Goal: Transaction & Acquisition: Purchase product/service

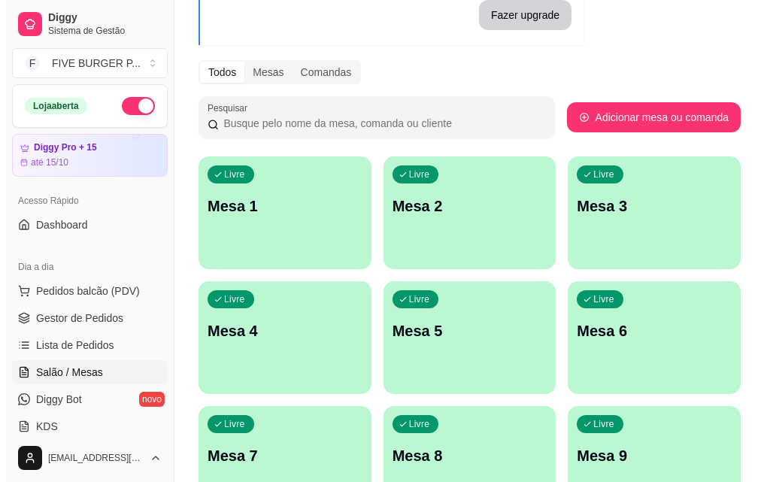
scroll to position [150, 0]
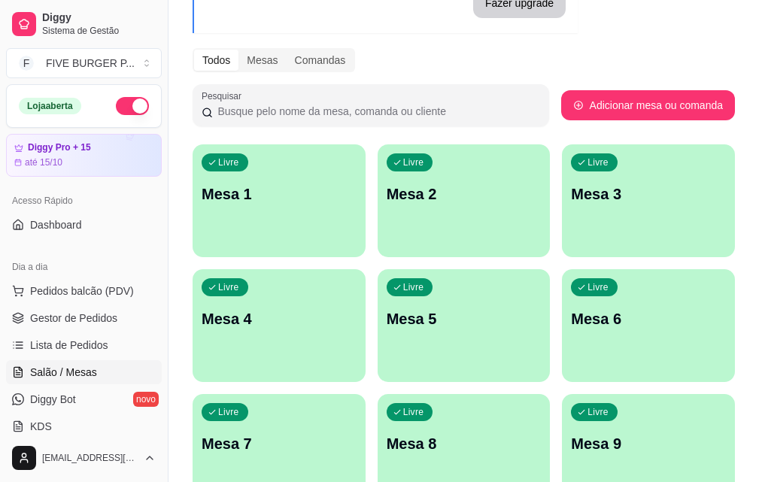
click at [357, 433] on p "Mesa 7" at bounding box center [279, 443] width 155 height 21
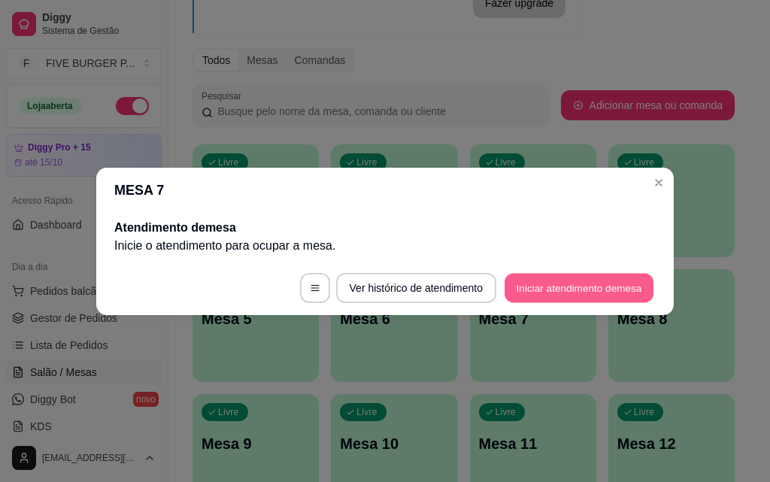
click at [584, 283] on button "Iniciar atendimento de mesa" at bounding box center [579, 287] width 149 height 29
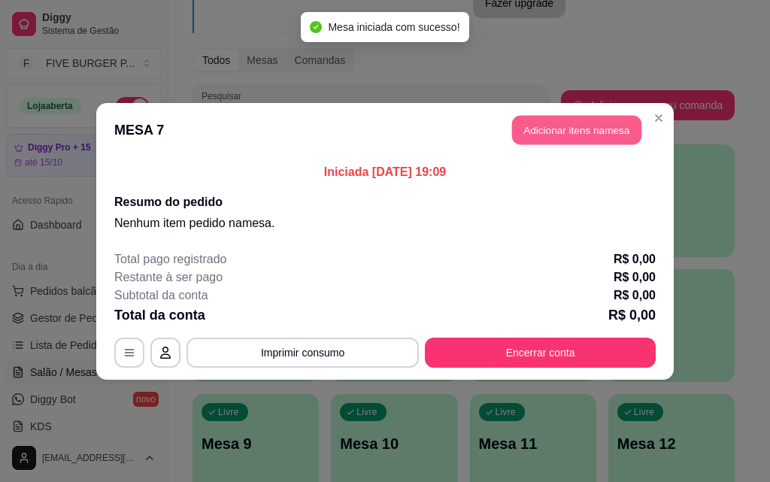
click at [590, 128] on button "Adicionar itens na mesa" at bounding box center [576, 129] width 129 height 29
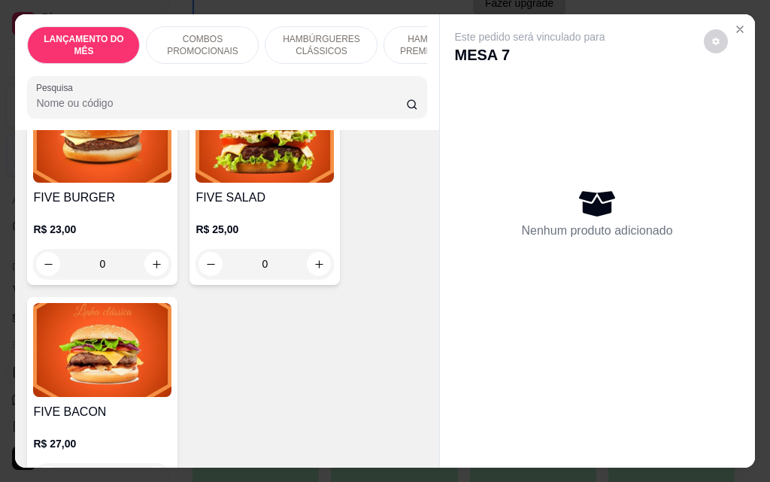
scroll to position [978, 0]
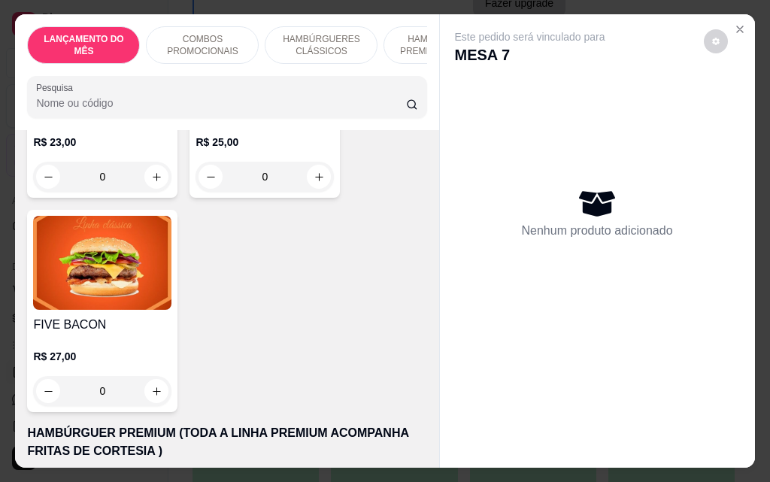
click at [148, 396] on div "0" at bounding box center [102, 391] width 138 height 30
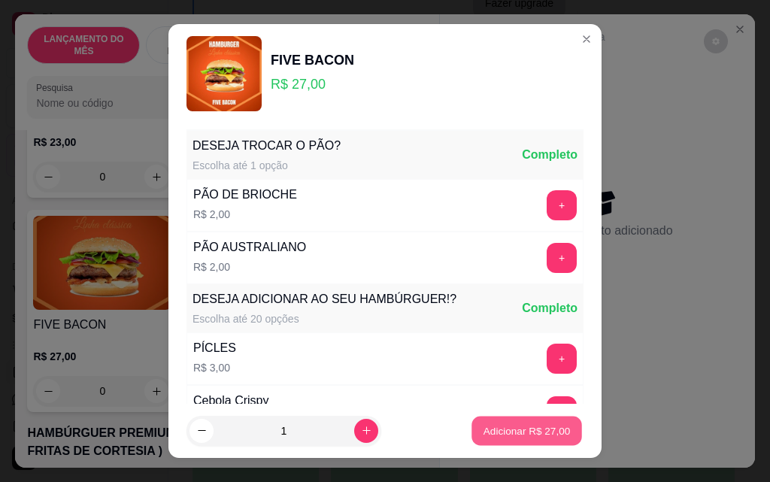
click at [540, 435] on p "Adicionar R$ 27,00" at bounding box center [527, 431] width 87 height 14
type input "1"
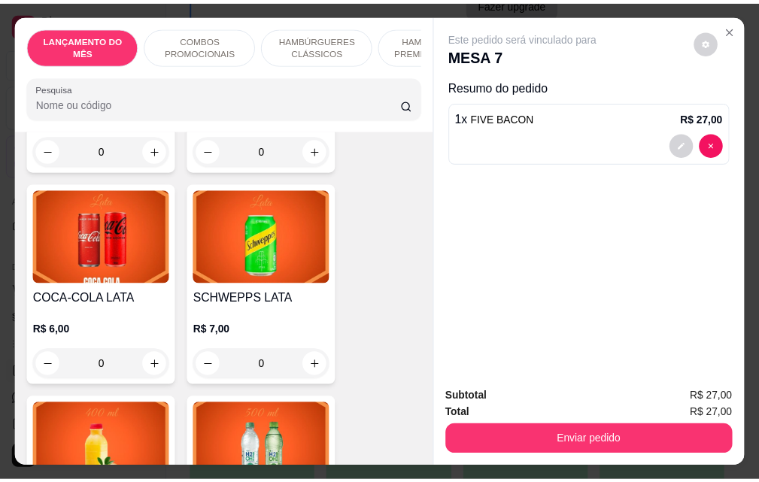
scroll to position [6094, 0]
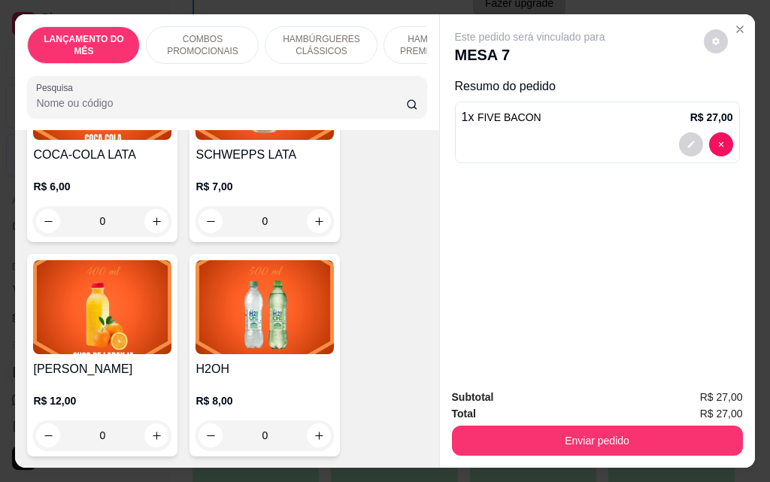
click at [152, 206] on div "0" at bounding box center [102, 221] width 138 height 30
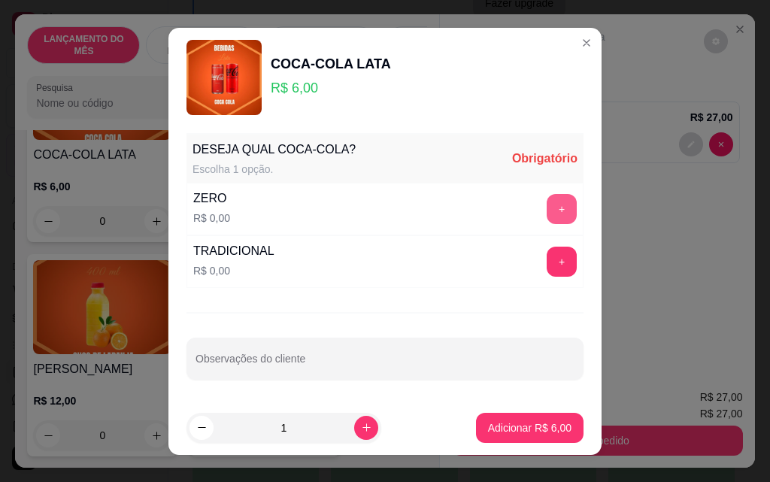
click at [551, 194] on div "+" at bounding box center [562, 209] width 42 height 30
click at [548, 211] on button "+" at bounding box center [562, 208] width 29 height 29
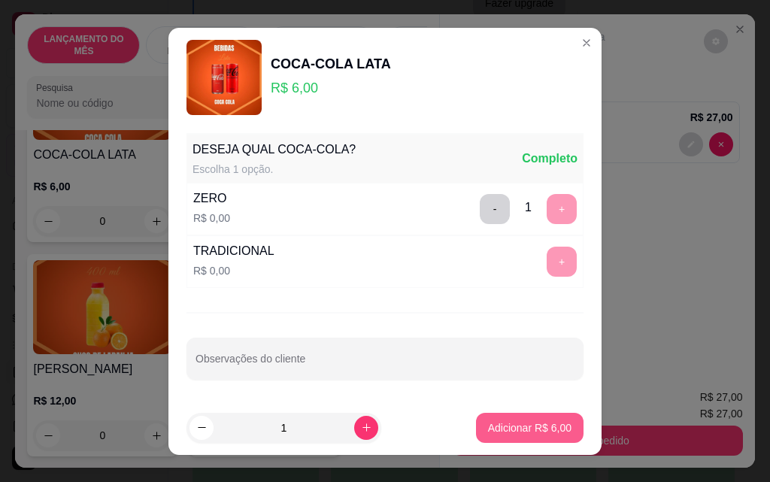
click at [548, 426] on p "Adicionar R$ 6,00" at bounding box center [530, 428] width 84 height 15
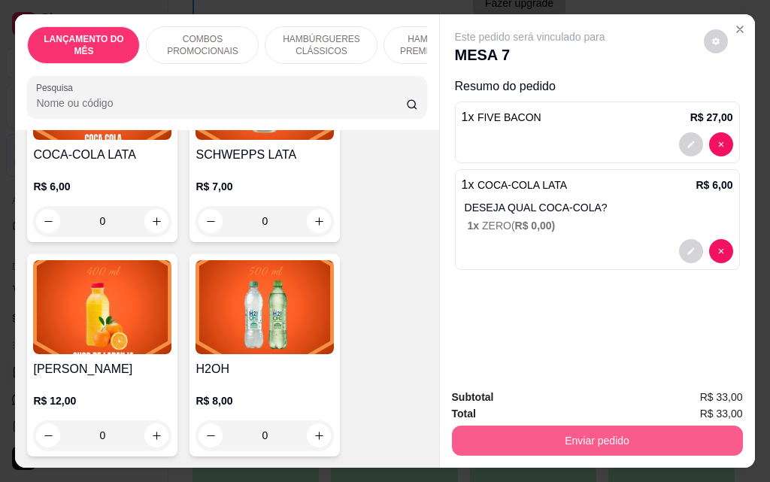
click at [588, 436] on button "Enviar pedido" at bounding box center [597, 441] width 291 height 30
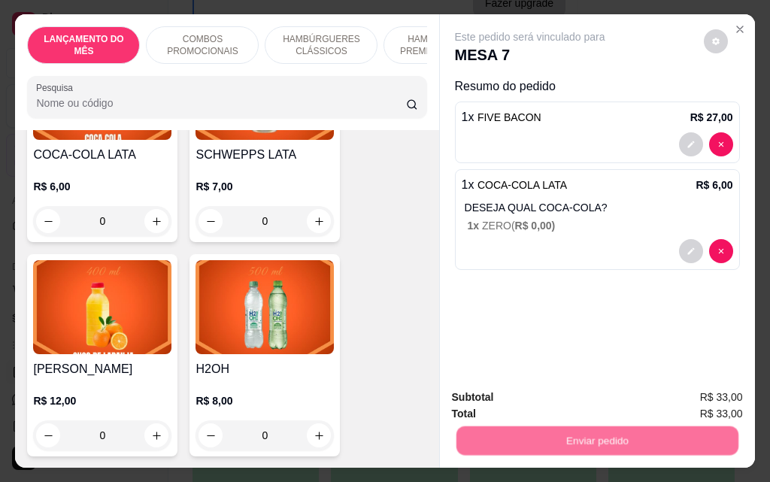
click at [575, 400] on button "Registrar cliente" at bounding box center [603, 398] width 96 height 28
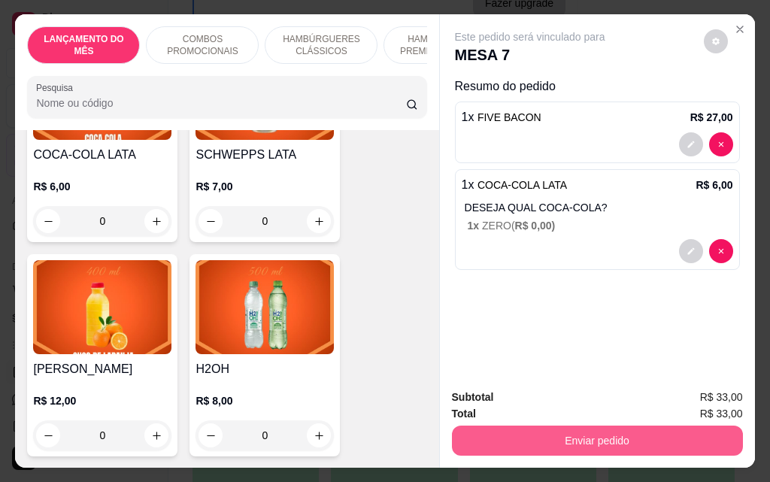
click at [601, 441] on button "Enviar pedido" at bounding box center [597, 441] width 291 height 30
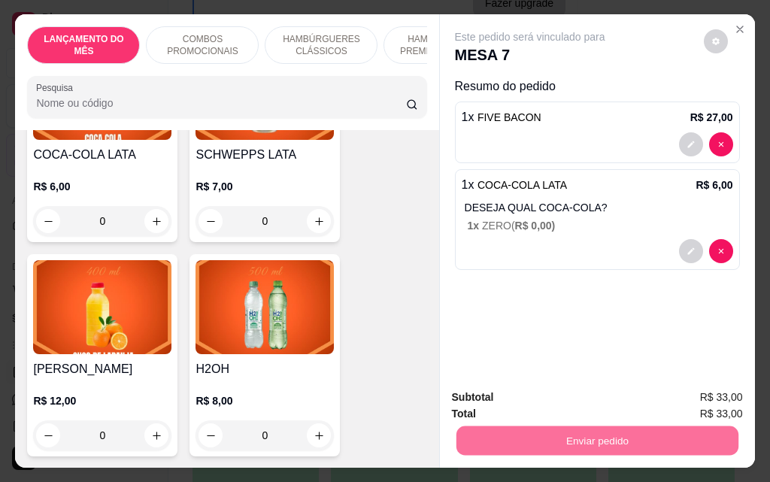
click at [716, 405] on button "Enviar pedido" at bounding box center [703, 398] width 85 height 29
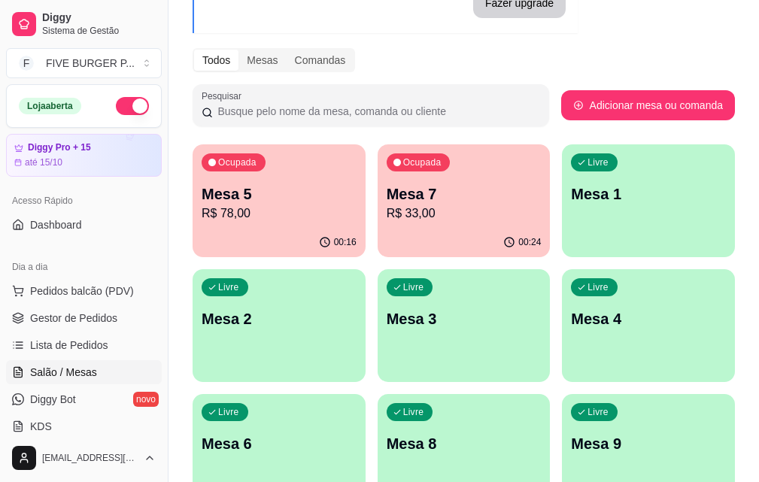
click at [396, 213] on p "R$ 33,00" at bounding box center [464, 214] width 155 height 18
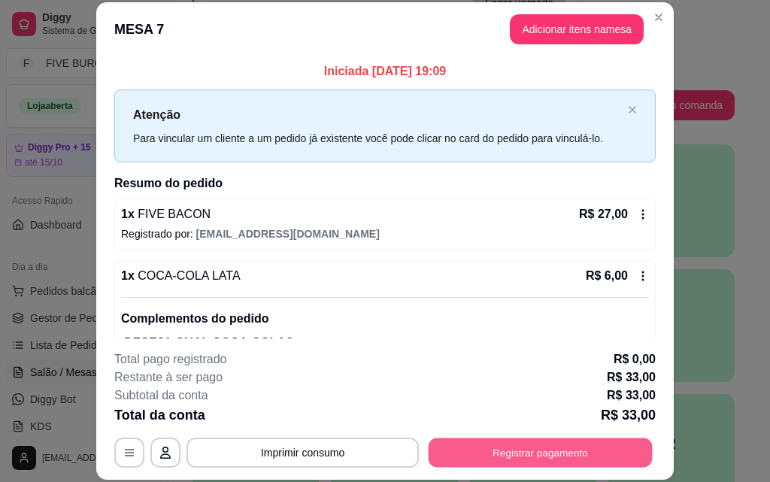
click at [527, 448] on button "Registrar pagamento" at bounding box center [541, 452] width 224 height 29
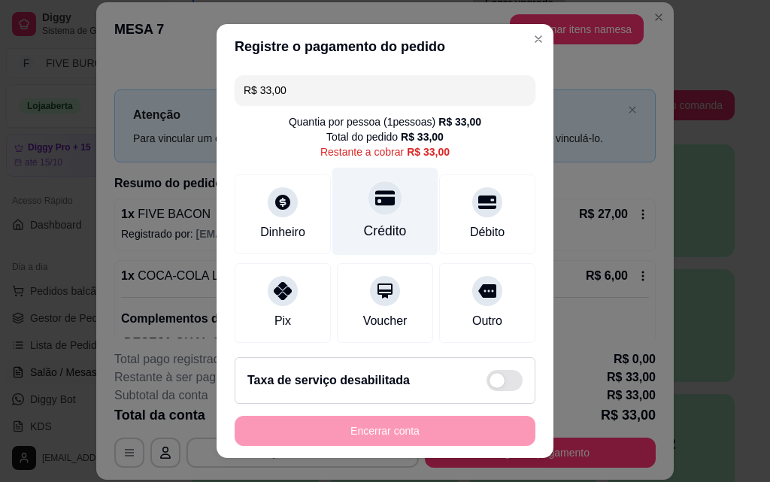
click at [369, 214] on div at bounding box center [385, 197] width 33 height 33
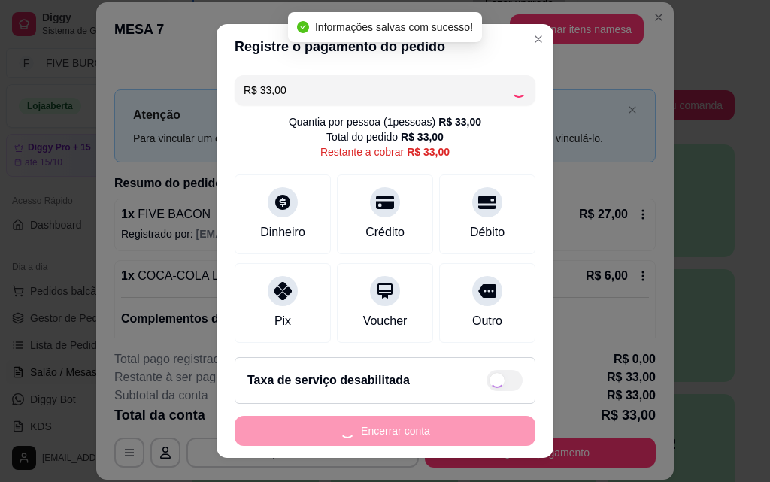
type input "R$ 0,00"
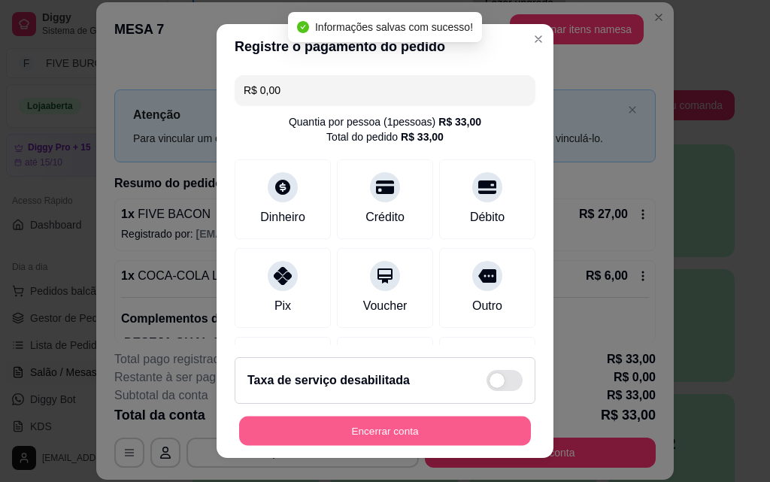
click at [464, 432] on button "Encerrar conta" at bounding box center [385, 431] width 292 height 29
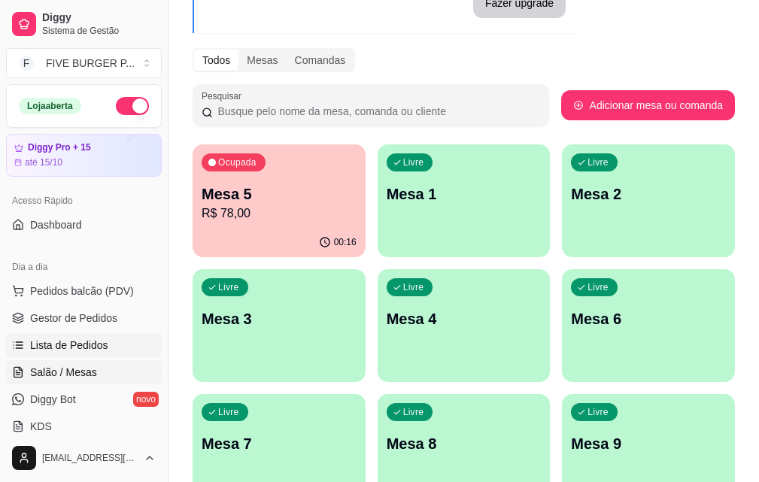
click at [86, 354] on link "Lista de Pedidos" at bounding box center [84, 345] width 156 height 24
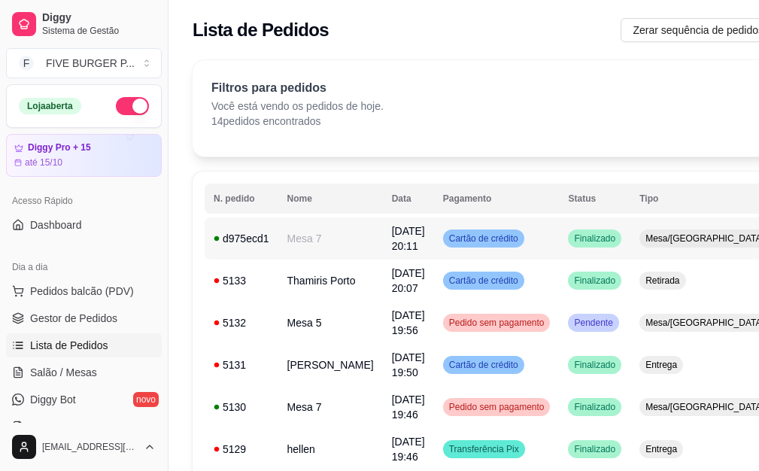
click at [473, 244] on span "Cartão de crédito" at bounding box center [483, 238] width 75 height 12
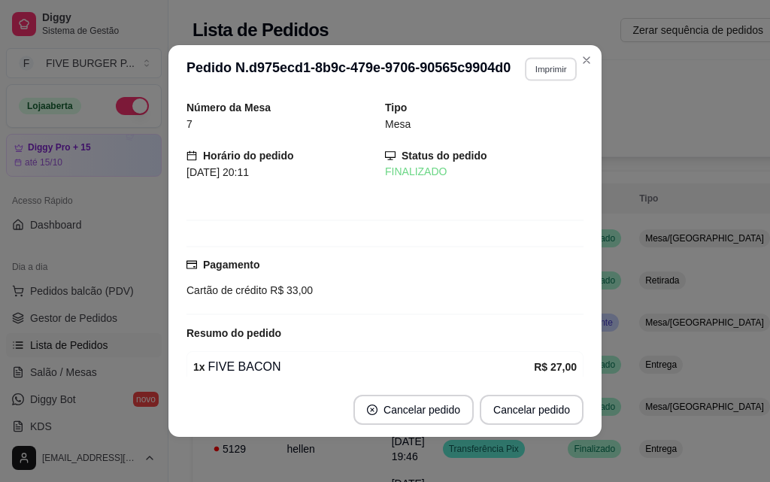
click at [554, 74] on button "Imprimir" at bounding box center [551, 68] width 52 height 23
click at [546, 125] on button "IMPRESSORA" at bounding box center [518, 121] width 105 height 23
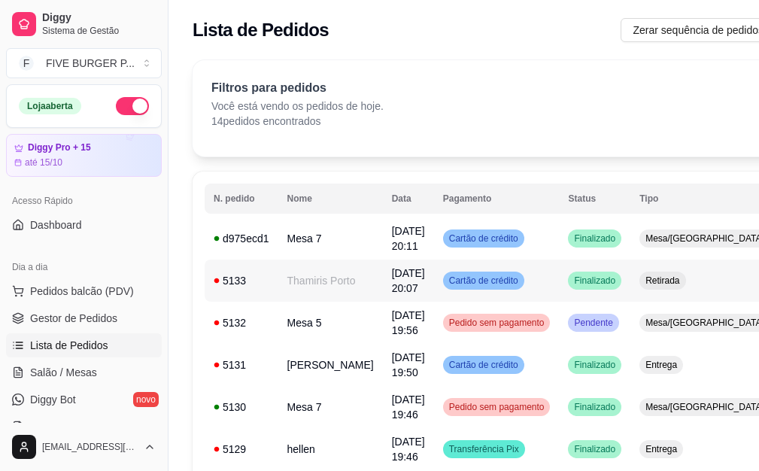
click at [559, 287] on td "Finalizado" at bounding box center [594, 281] width 71 height 42
click at [111, 295] on span "Pedidos balcão (PDV)" at bounding box center [82, 291] width 104 height 15
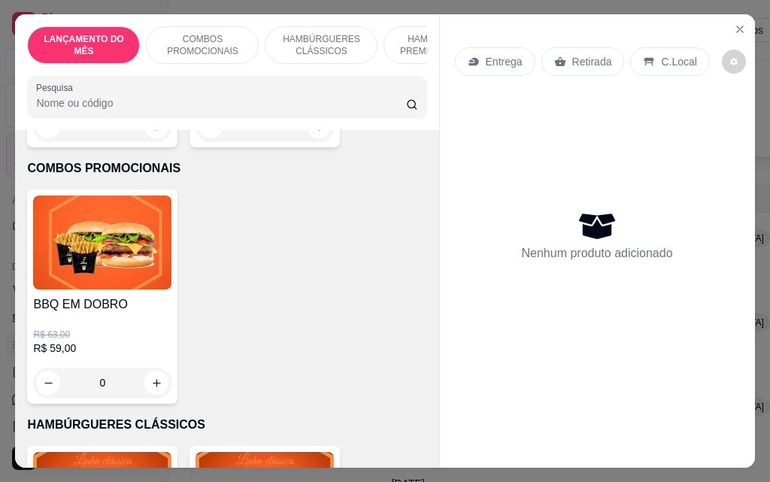
scroll to position [527, 0]
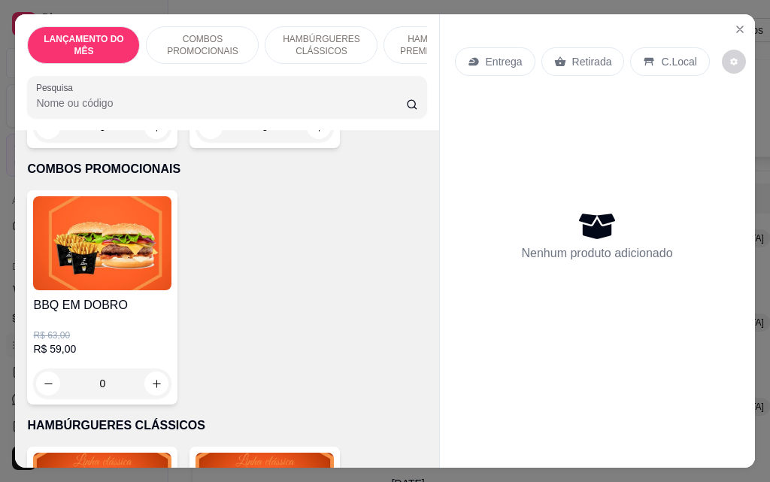
click at [153, 387] on div "0" at bounding box center [102, 384] width 138 height 30
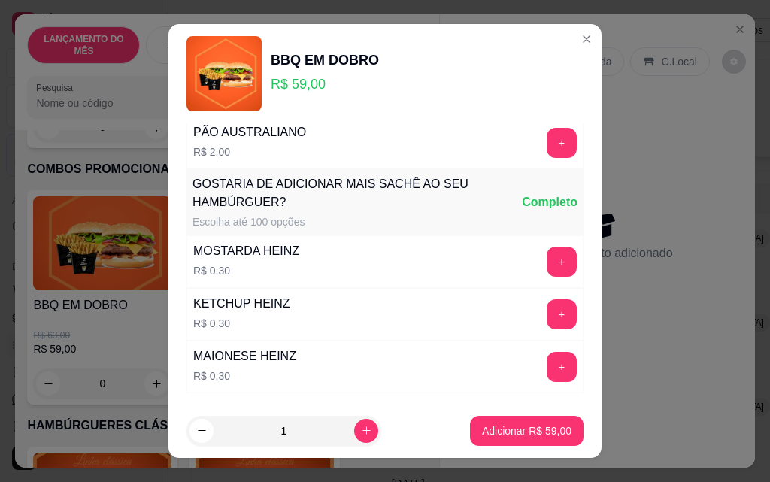
scroll to position [217, 0]
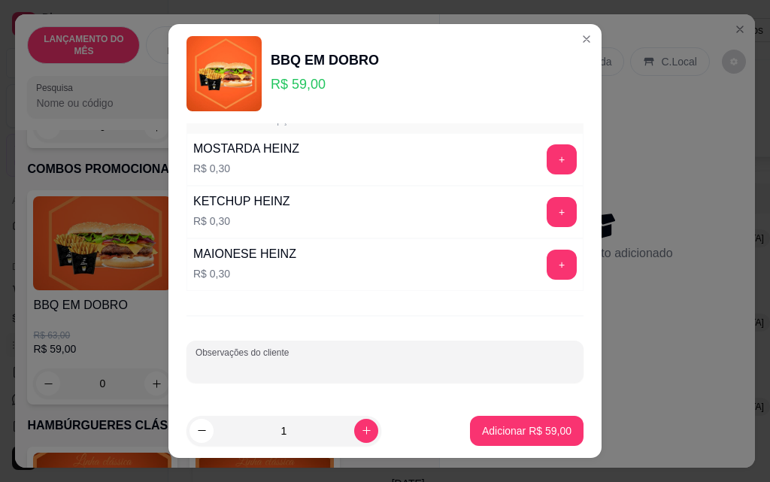
click at [341, 366] on input "Observações do cliente" at bounding box center [385, 367] width 379 height 15
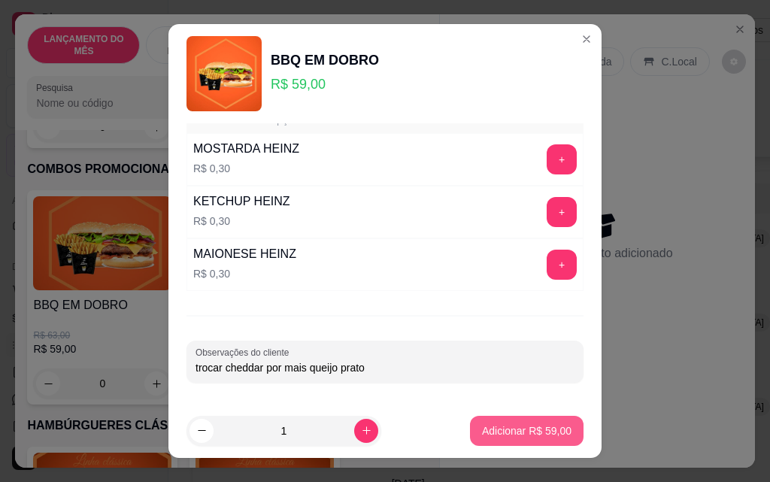
type input "trocar cheddar por mais queijo prato"
click at [499, 442] on button "Adicionar R$ 59,00" at bounding box center [527, 431] width 111 height 29
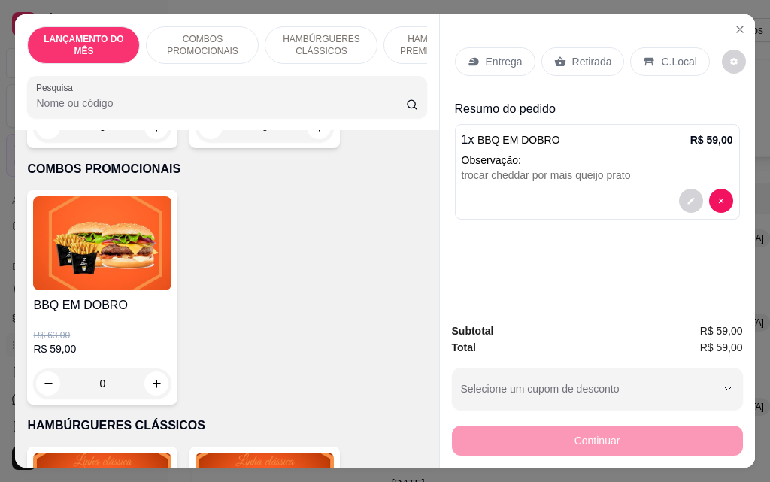
click at [558, 57] on icon at bounding box center [560, 62] width 11 height 10
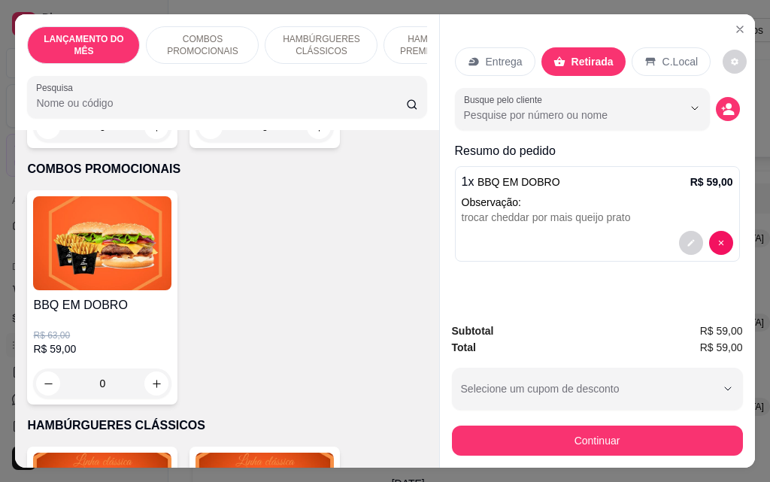
click at [496, 58] on p "Entrega" at bounding box center [504, 61] width 37 height 15
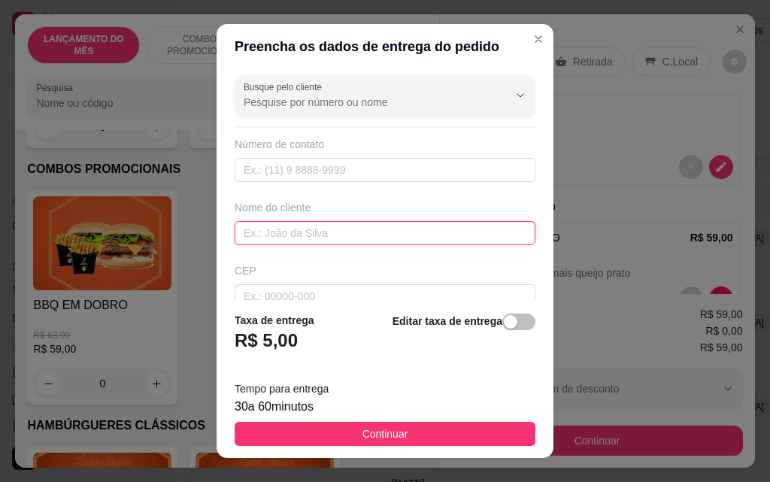
click at [337, 236] on input "text" at bounding box center [385, 233] width 301 height 24
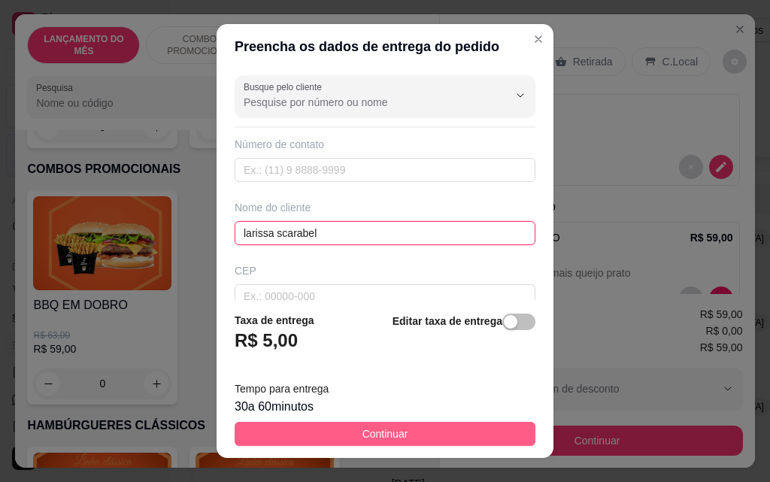
type input "larissa scarabel"
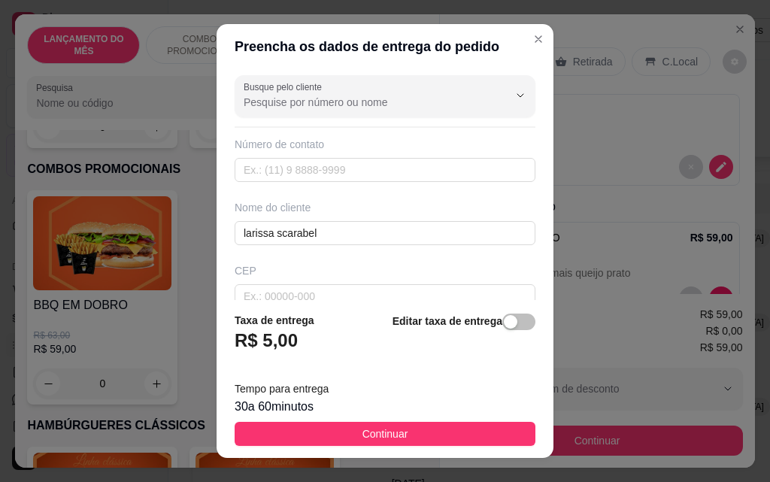
drag, startPoint x: 421, startPoint y: 435, endPoint x: 479, endPoint y: 385, distance: 76.3
click at [419, 435] on button "Continuar" at bounding box center [385, 434] width 301 height 24
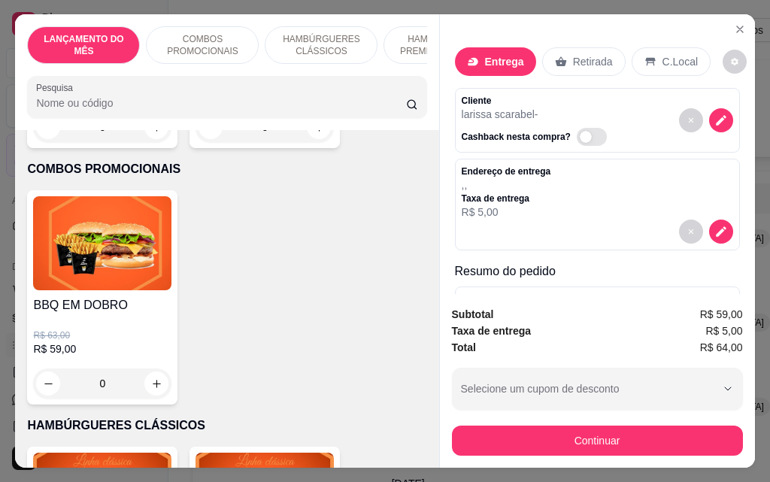
click at [590, 56] on p "Retirada" at bounding box center [593, 61] width 40 height 15
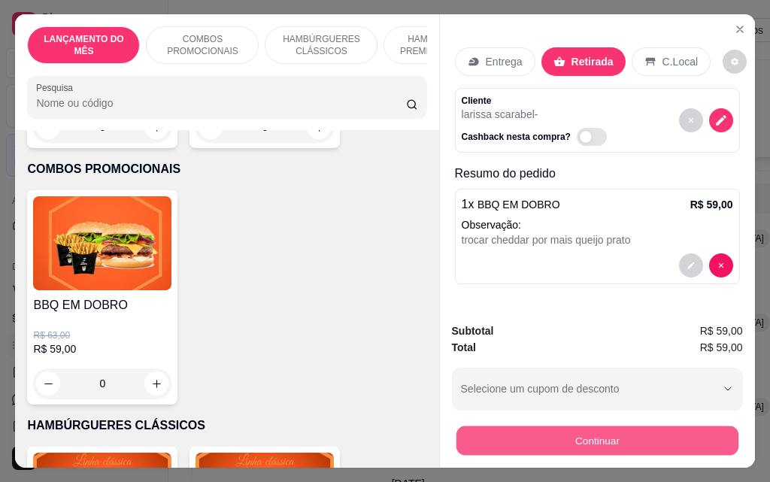
click at [643, 442] on button "Continuar" at bounding box center [597, 440] width 282 height 29
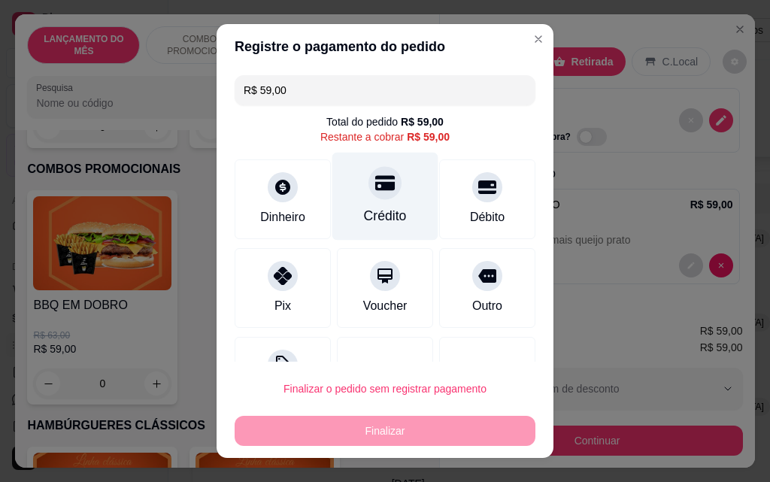
click at [379, 205] on div "Crédito" at bounding box center [386, 197] width 106 height 88
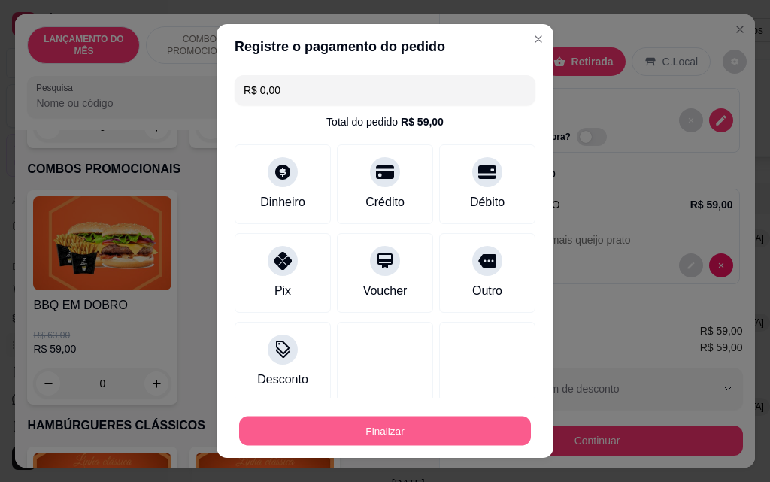
click at [435, 430] on button "Finalizar" at bounding box center [385, 431] width 292 height 29
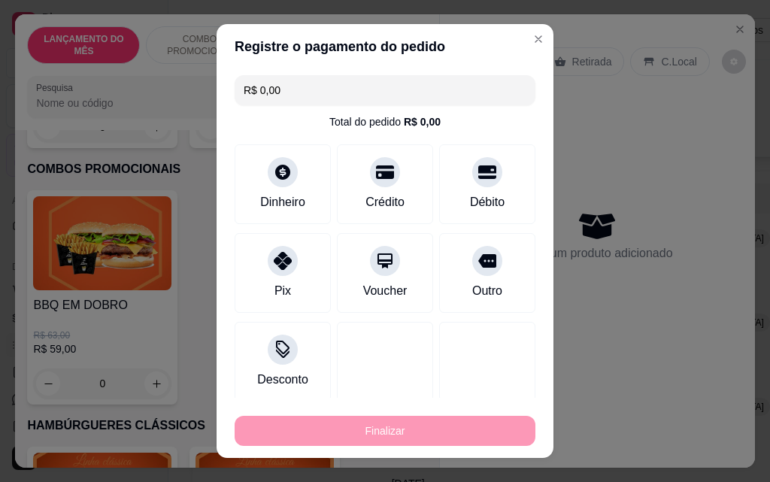
type input "-R$ 59,00"
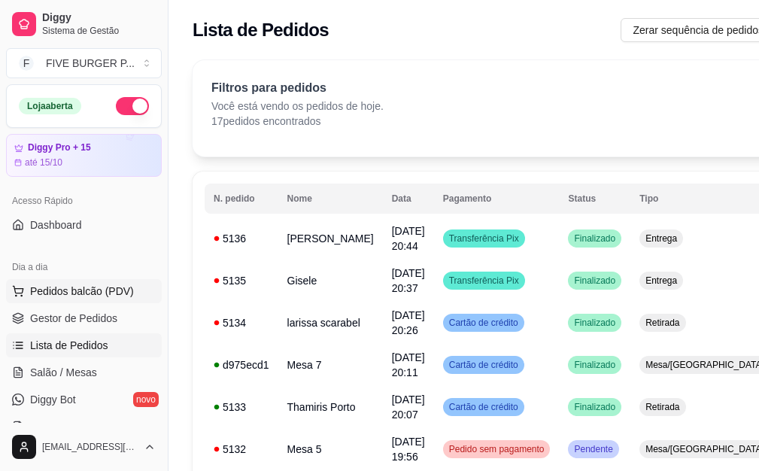
click at [130, 289] on button "Pedidos balcão (PDV)" at bounding box center [84, 291] width 156 height 24
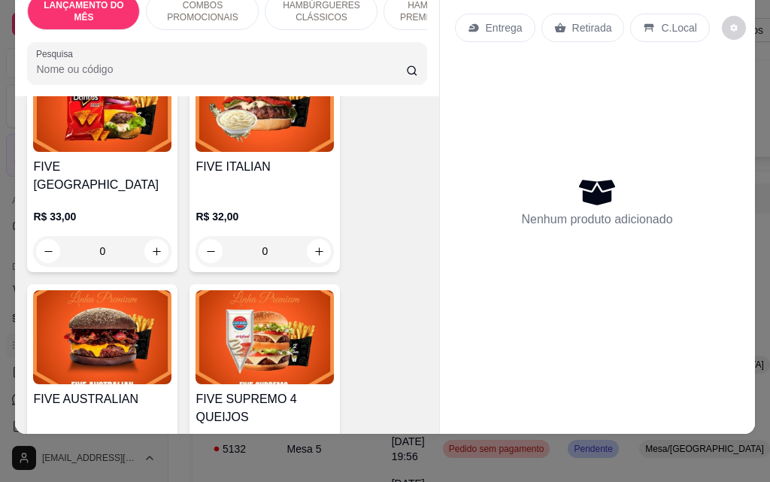
scroll to position [1580, 0]
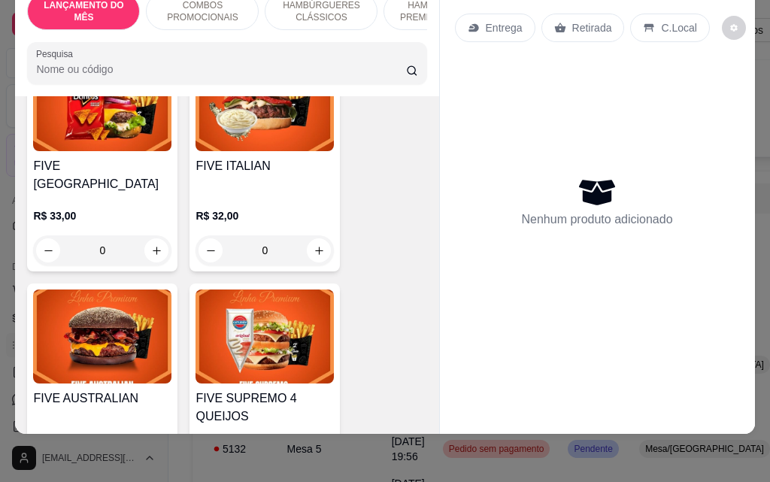
click at [315, 235] on div "0" at bounding box center [265, 250] width 138 height 30
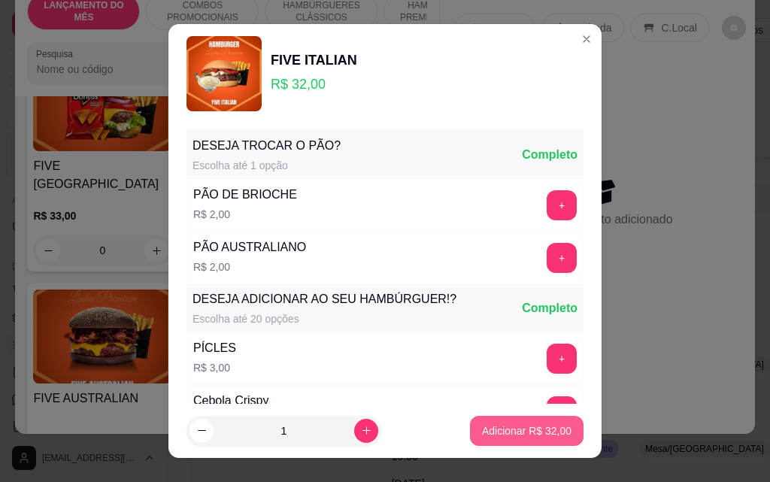
click at [545, 442] on button "Adicionar R$ 32,00" at bounding box center [527, 431] width 114 height 30
type input "1"
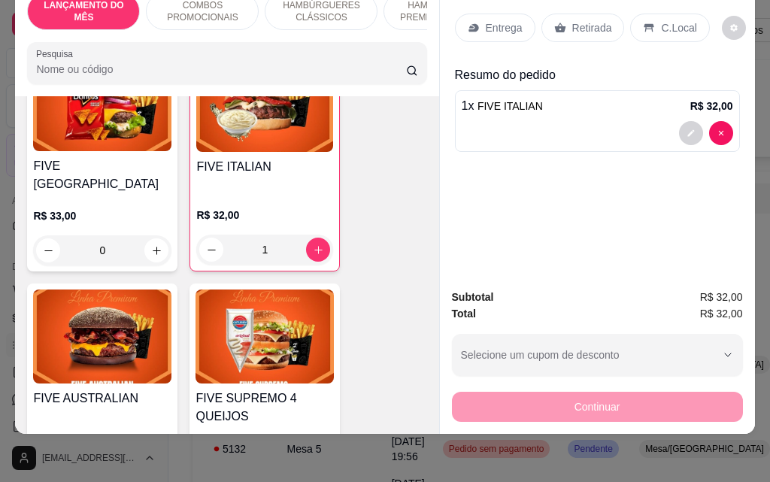
click at [503, 27] on div "Entrega" at bounding box center [495, 28] width 81 height 29
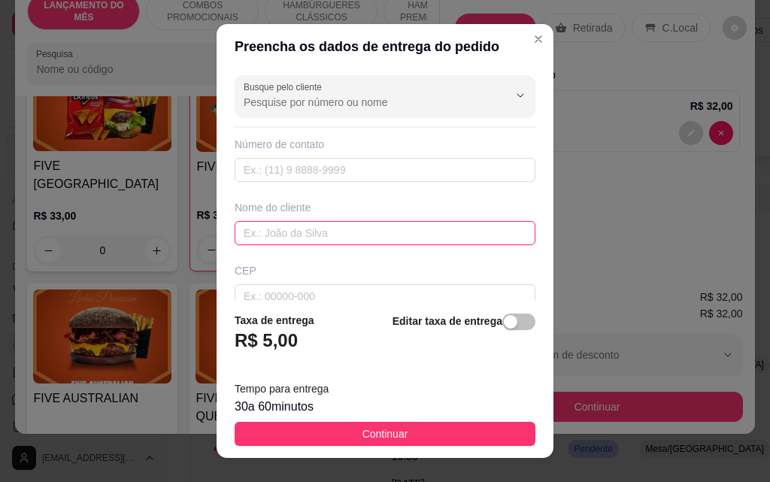
click at [325, 238] on input "text" at bounding box center [385, 233] width 301 height 24
type input "[PERSON_NAME]"
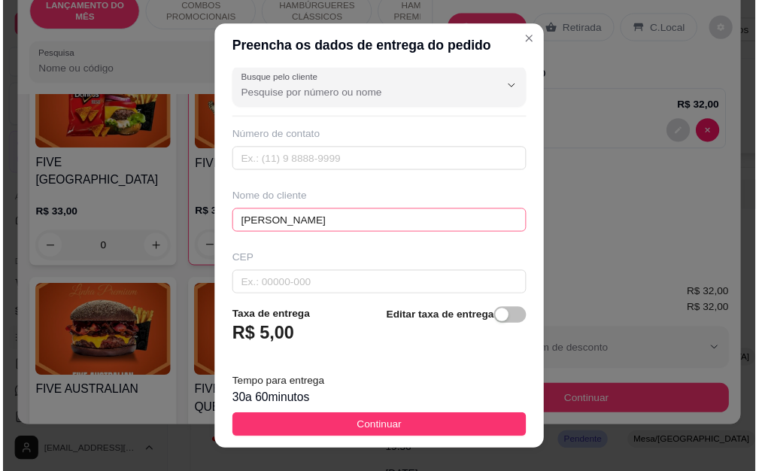
scroll to position [175, 0]
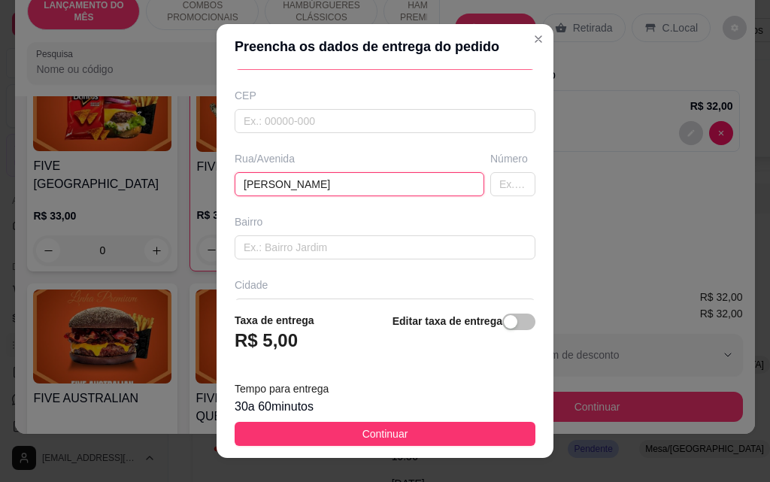
type input "[PERSON_NAME]"
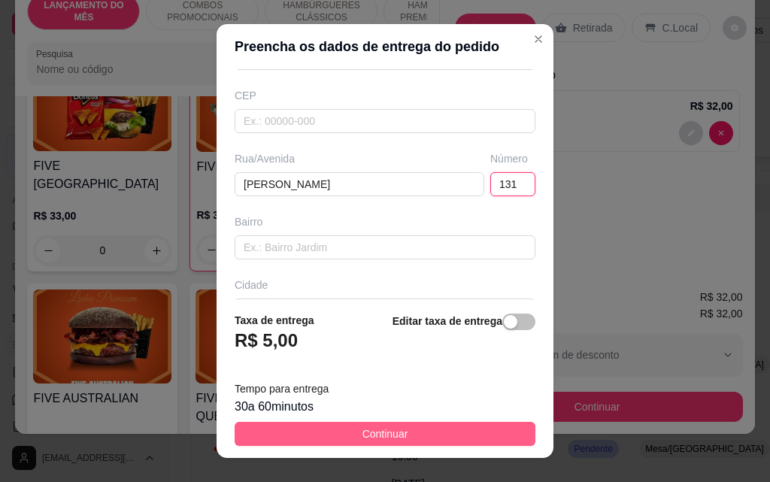
type input "131"
click at [344, 444] on button "Continuar" at bounding box center [385, 434] width 301 height 24
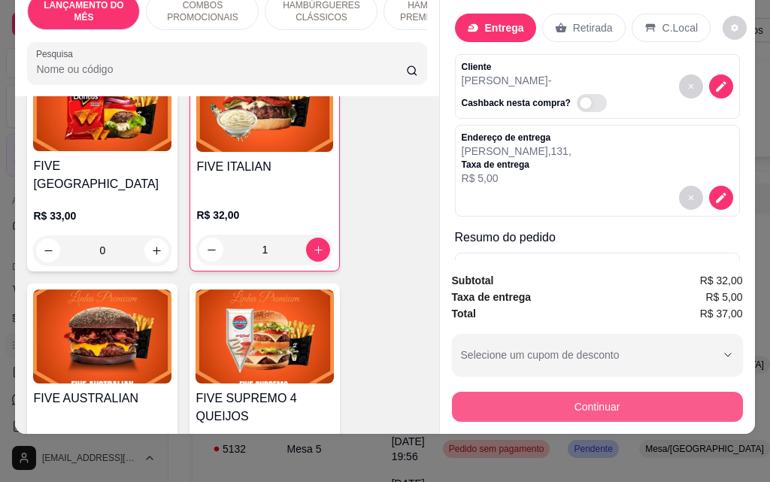
click at [534, 408] on button "Continuar" at bounding box center [597, 407] width 291 height 30
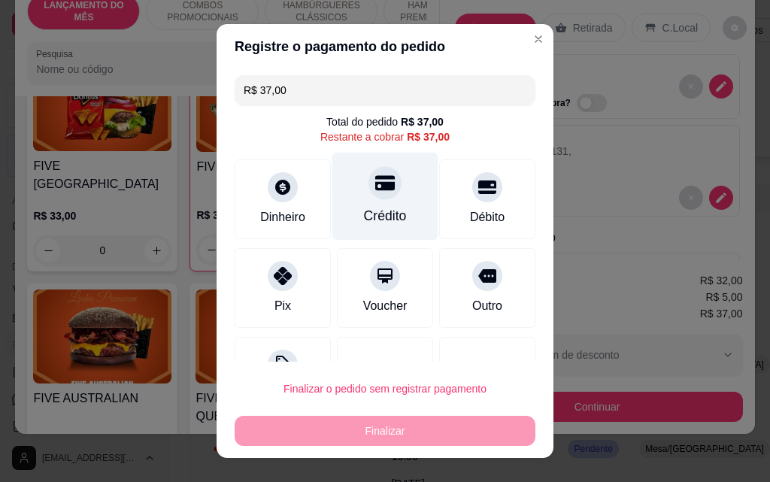
click at [364, 223] on div "Crédito" at bounding box center [385, 216] width 43 height 20
type input "R$ 0,00"
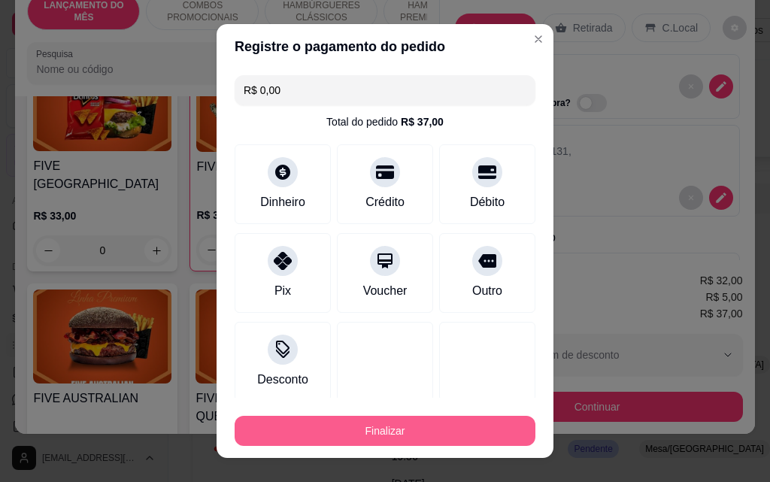
click at [372, 433] on button "Finalizar" at bounding box center [385, 431] width 301 height 30
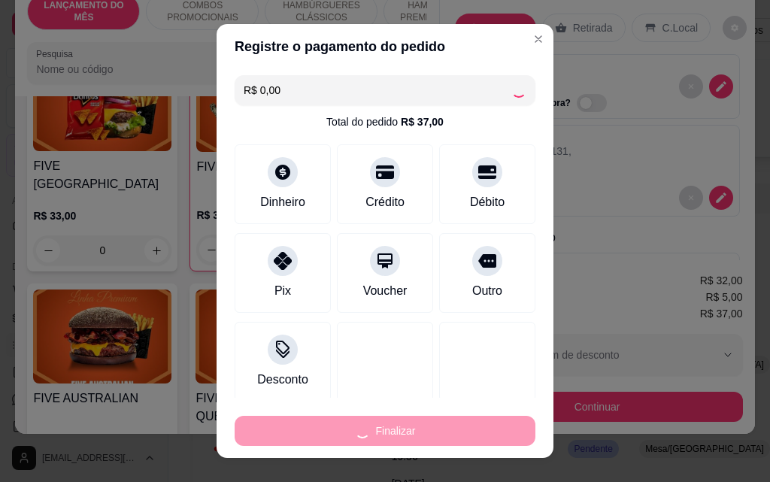
type input "0"
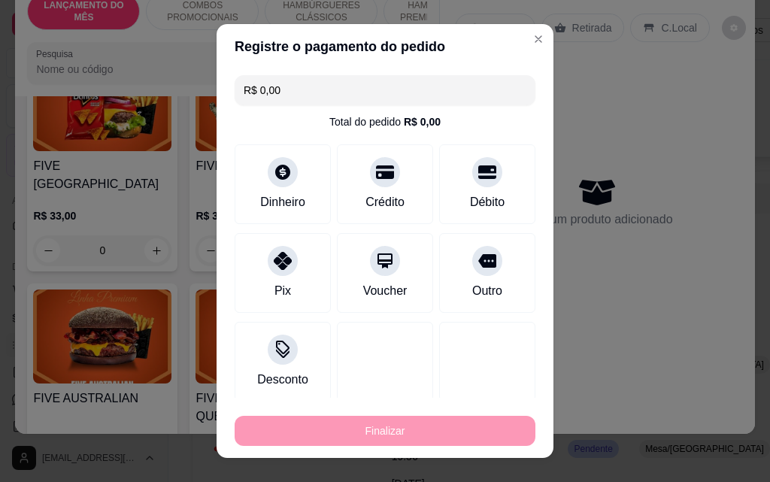
type input "-R$ 37,00"
